Goal: Navigation & Orientation: Find specific page/section

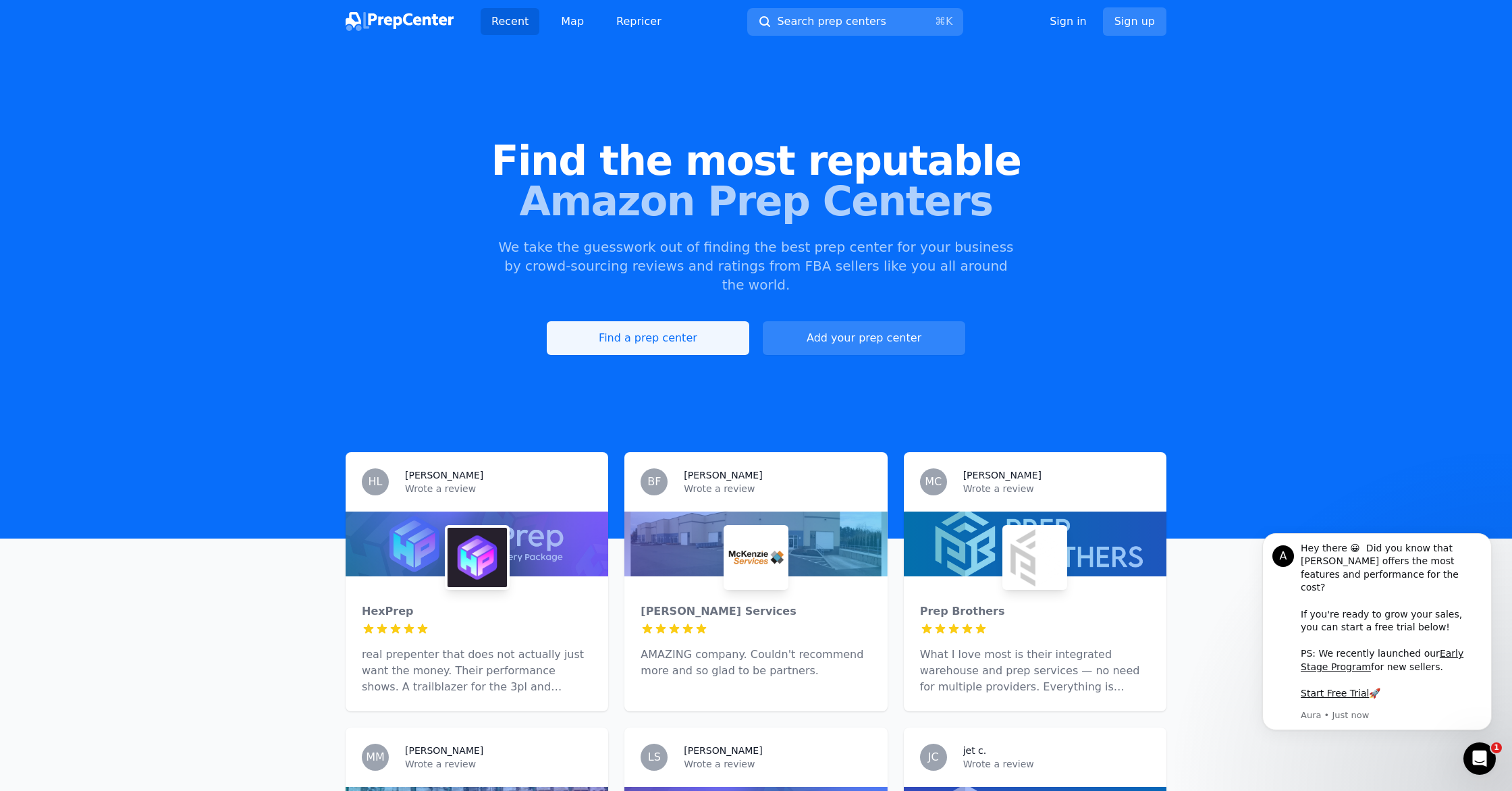
click at [644, 323] on link "Find a prep center" at bounding box center [648, 338] width 203 height 33
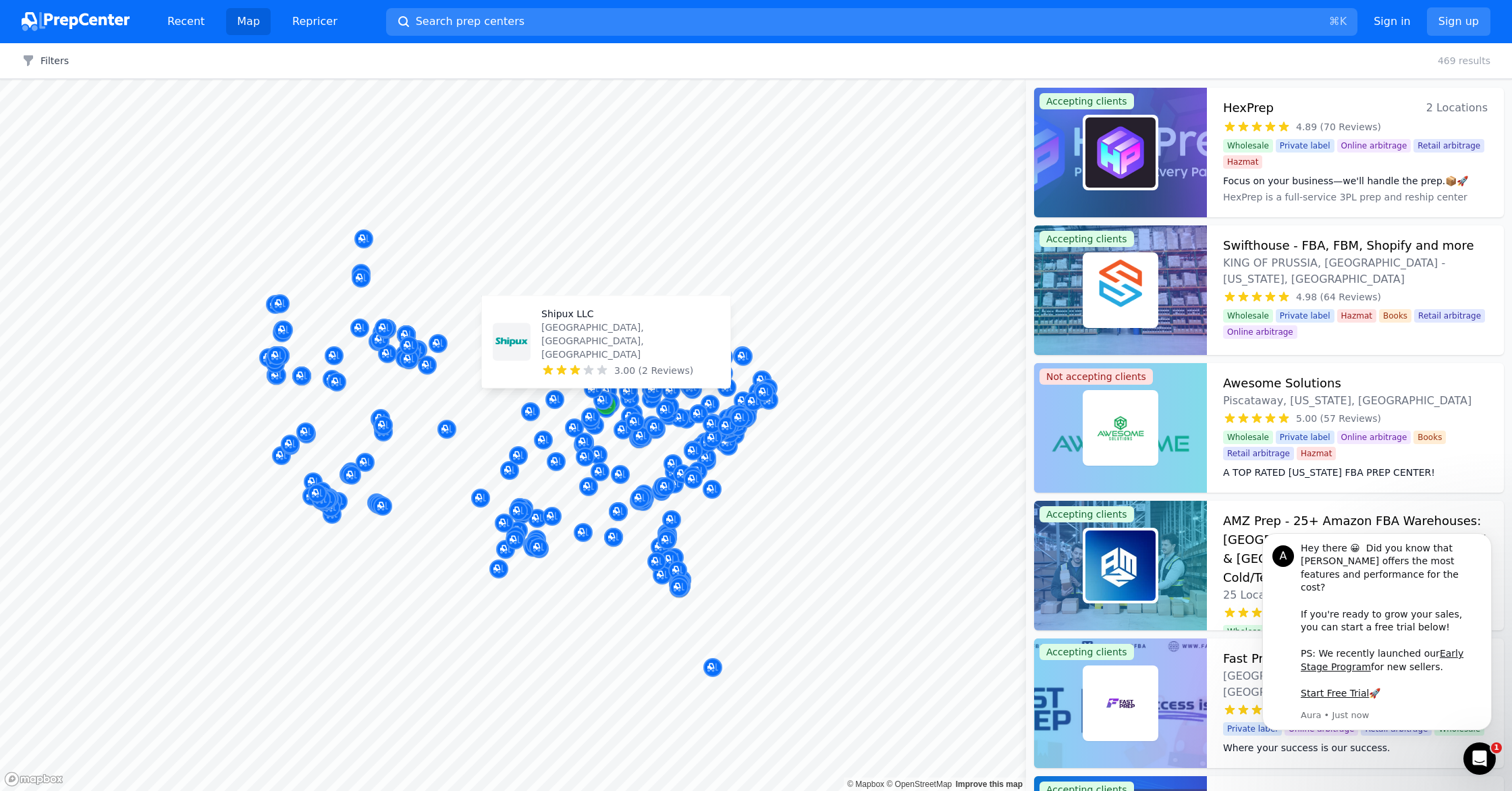
click at [607, 412] on div "Map marker" at bounding box center [606, 406] width 19 height 19
click at [519, 359] on img at bounding box center [512, 342] width 33 height 33
click at [809, 546] on button "Dismiss notification" at bounding box center [1488, 538] width 17 height 17
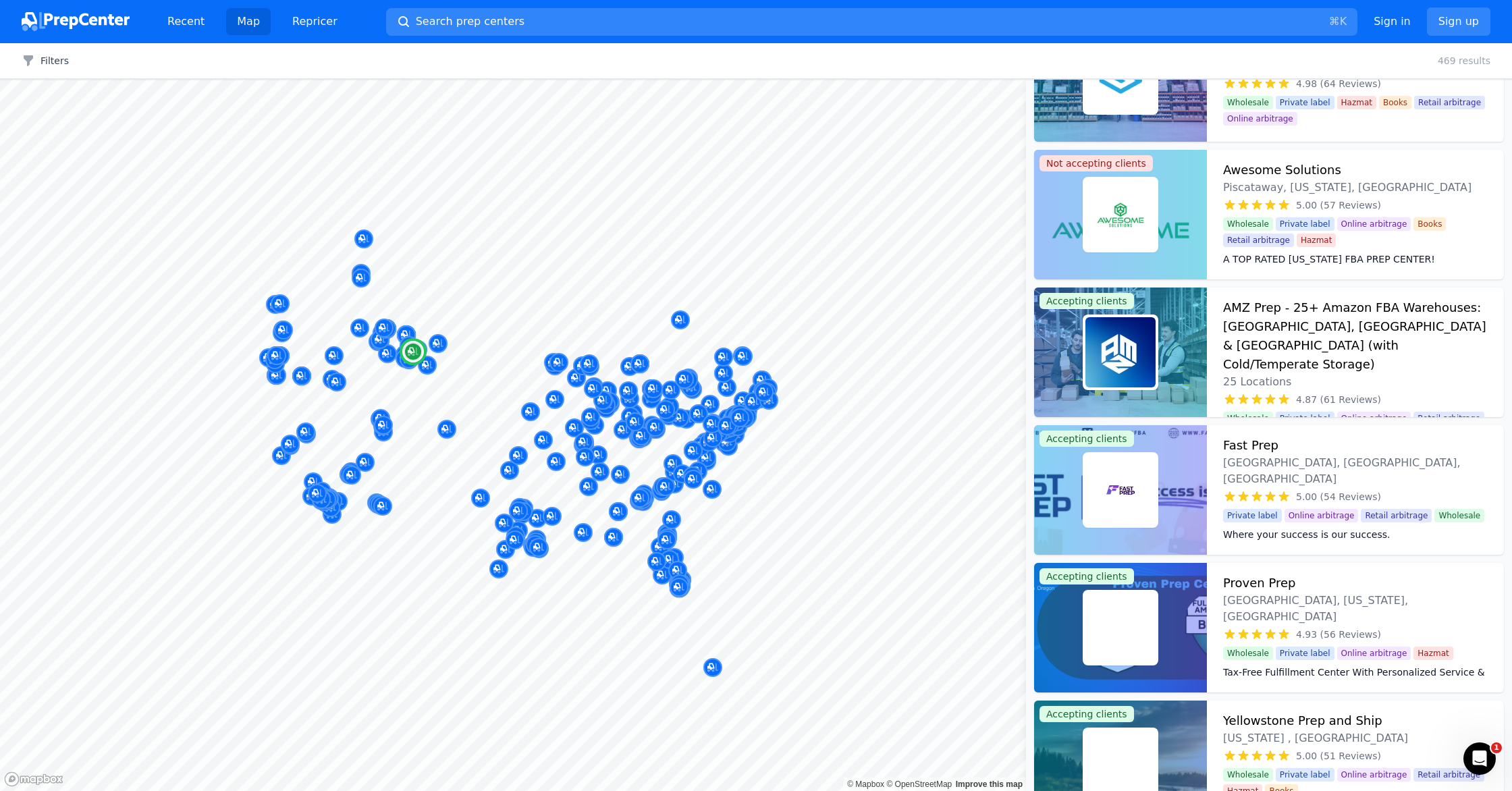
scroll to position [214, 0]
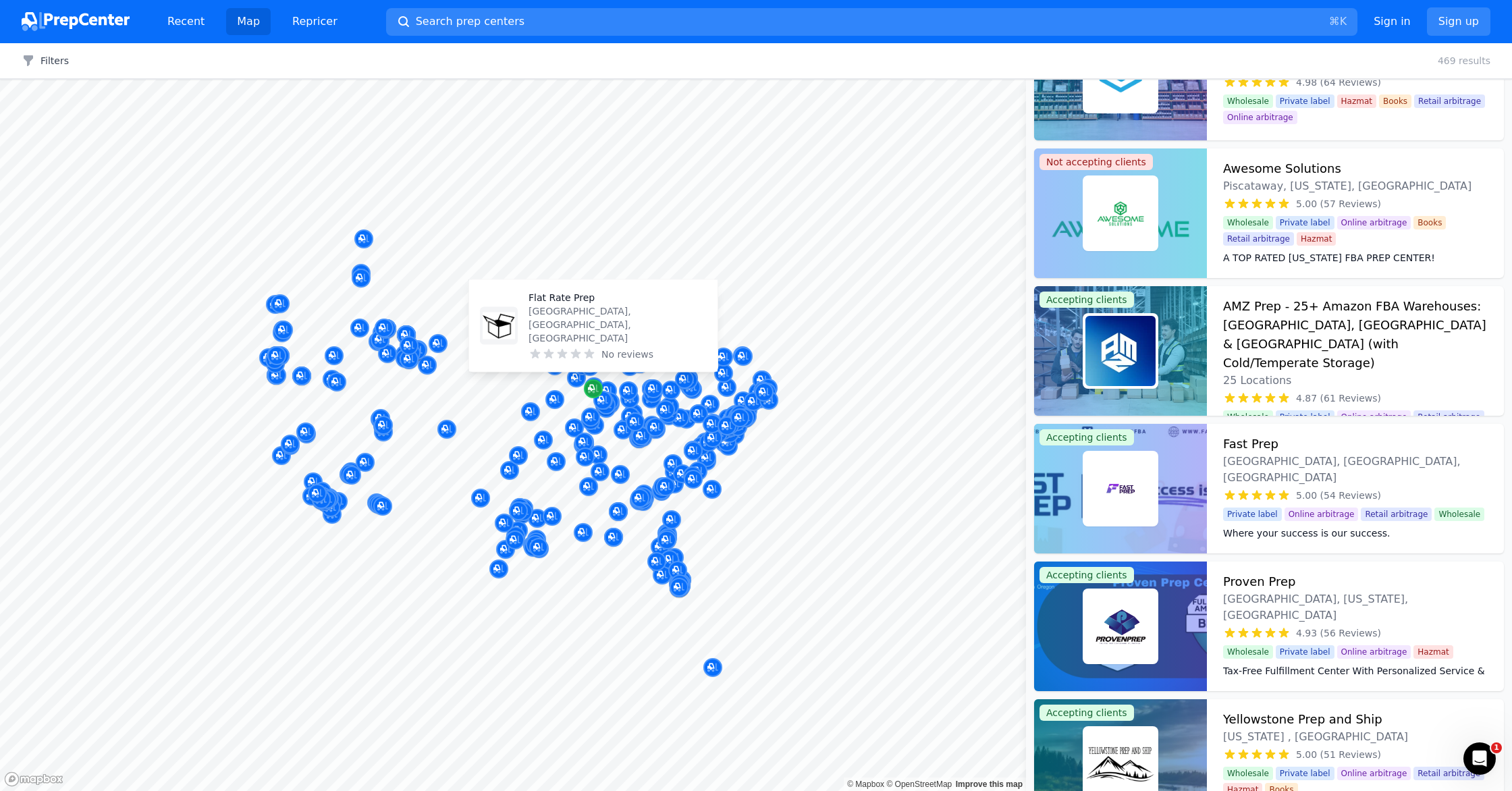
click at [595, 388] on icon "Map marker" at bounding box center [593, 389] width 11 height 13
click at [557, 343] on p "[GEOGRAPHIC_DATA], [GEOGRAPHIC_DATA], [GEOGRAPHIC_DATA]" at bounding box center [618, 324] width 178 height 40
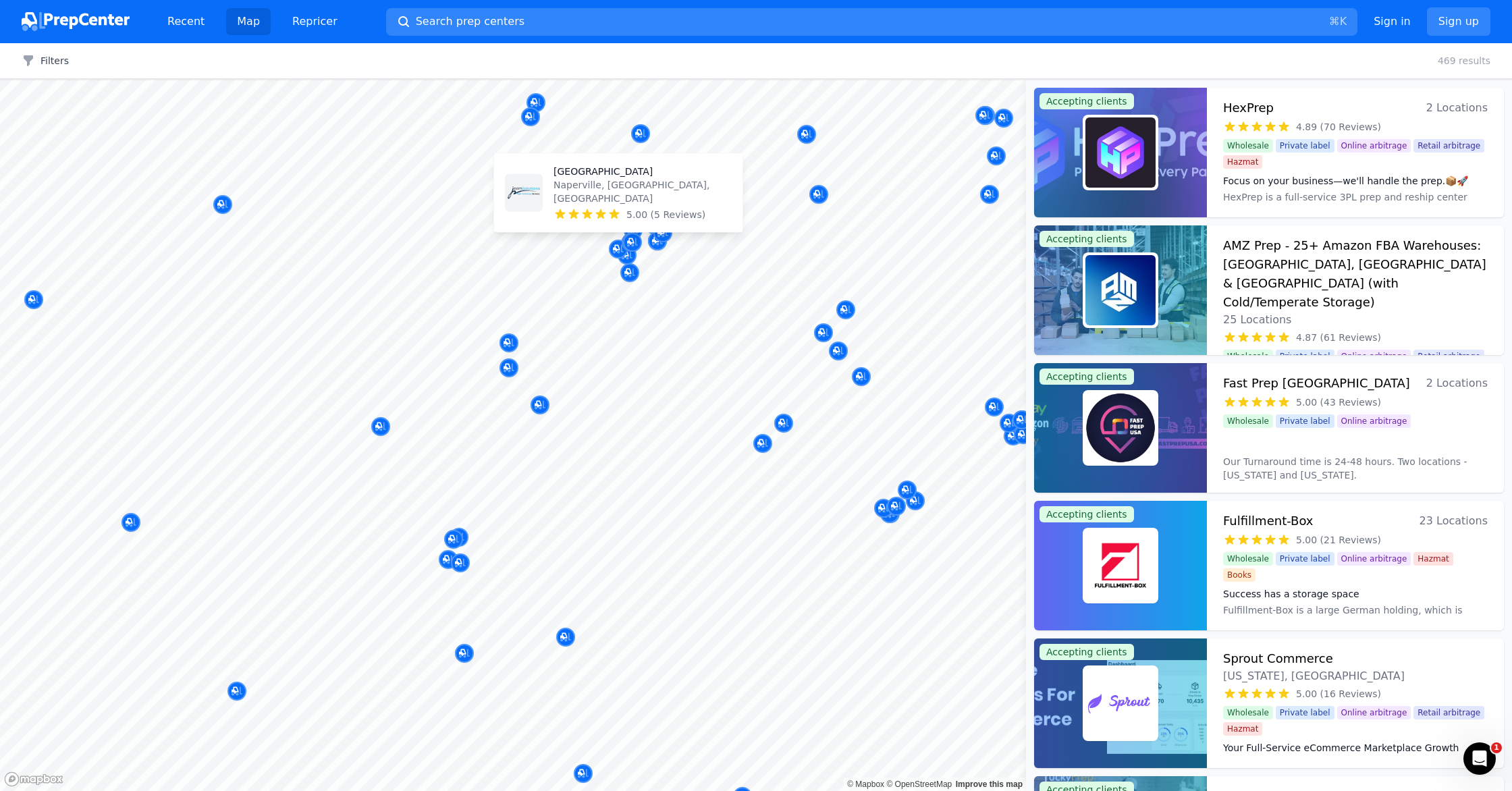
click at [595, 201] on p "Naperville, [GEOGRAPHIC_DATA], [GEOGRAPHIC_DATA]" at bounding box center [643, 191] width 178 height 27
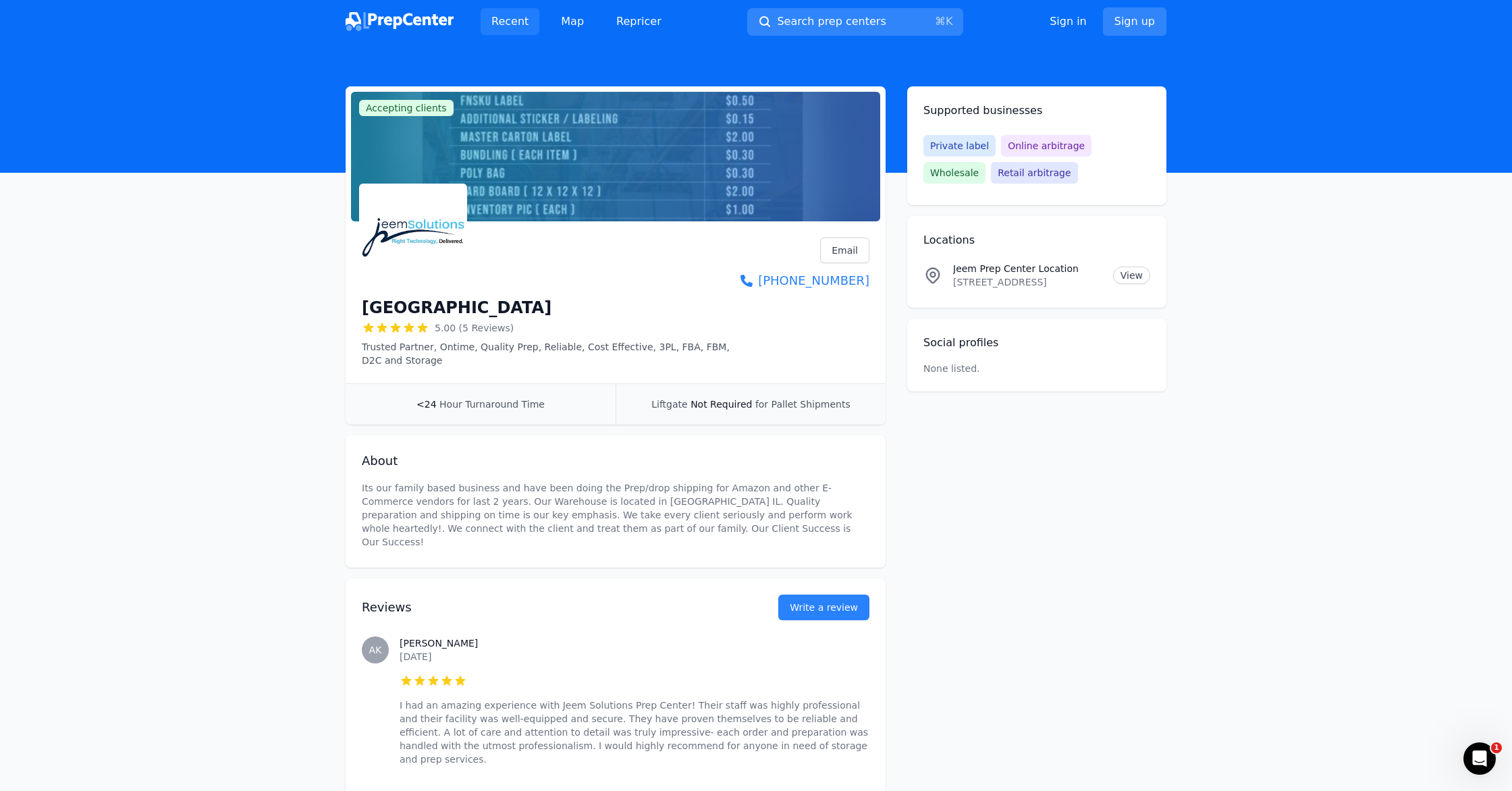
click at [501, 23] on link "Recent" at bounding box center [510, 21] width 58 height 27
